Goal: Transaction & Acquisition: Purchase product/service

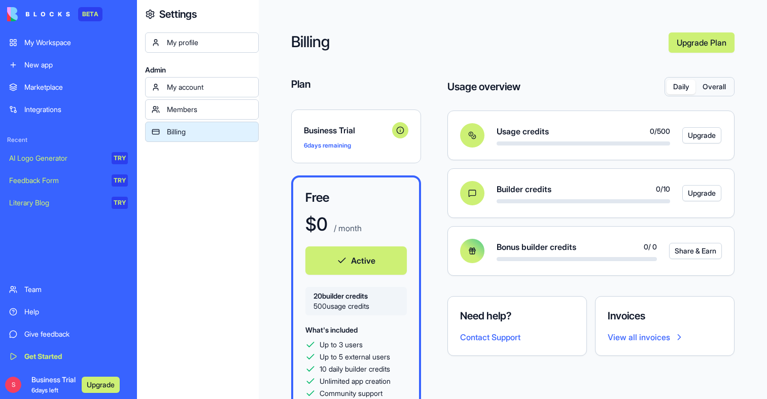
click at [93, 383] on button "Upgrade" at bounding box center [101, 385] width 38 height 16
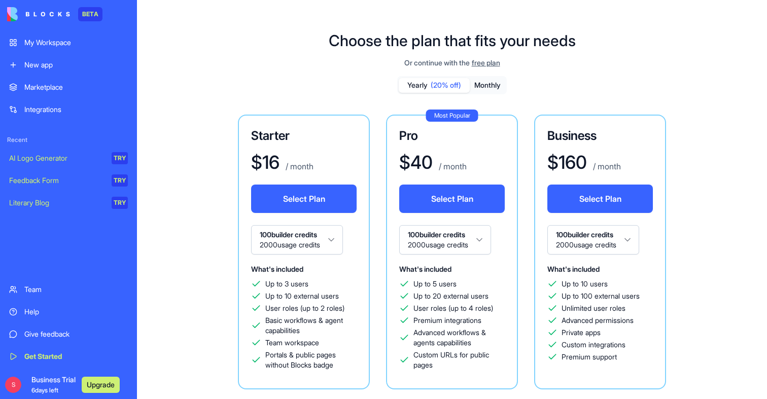
click at [310, 206] on button "Select Plan" at bounding box center [304, 199] width 106 height 28
click at [484, 63] on span "free plan" at bounding box center [486, 63] width 28 height 10
